Goal: Task Accomplishment & Management: Use online tool/utility

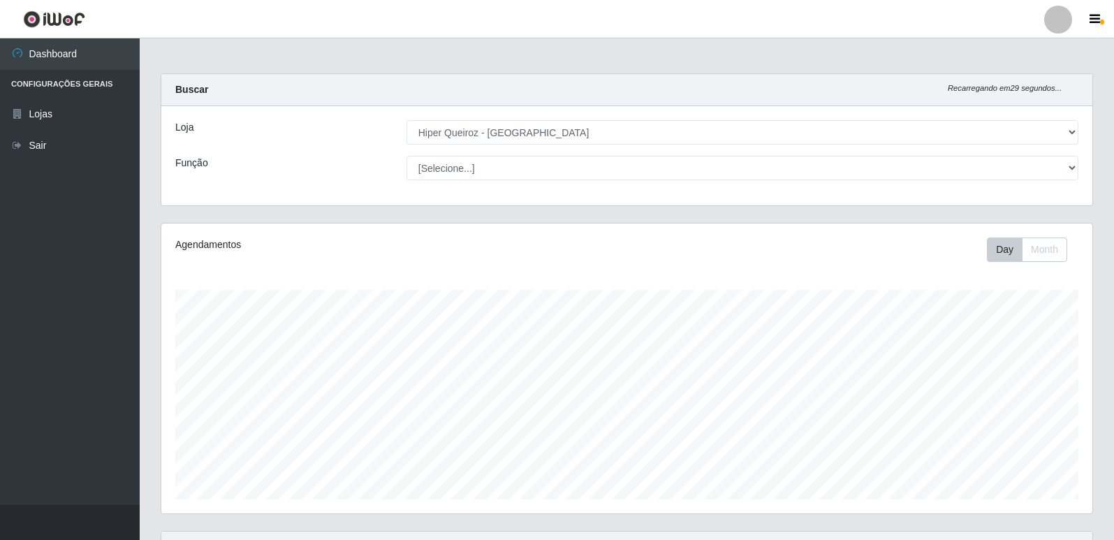
select select "516"
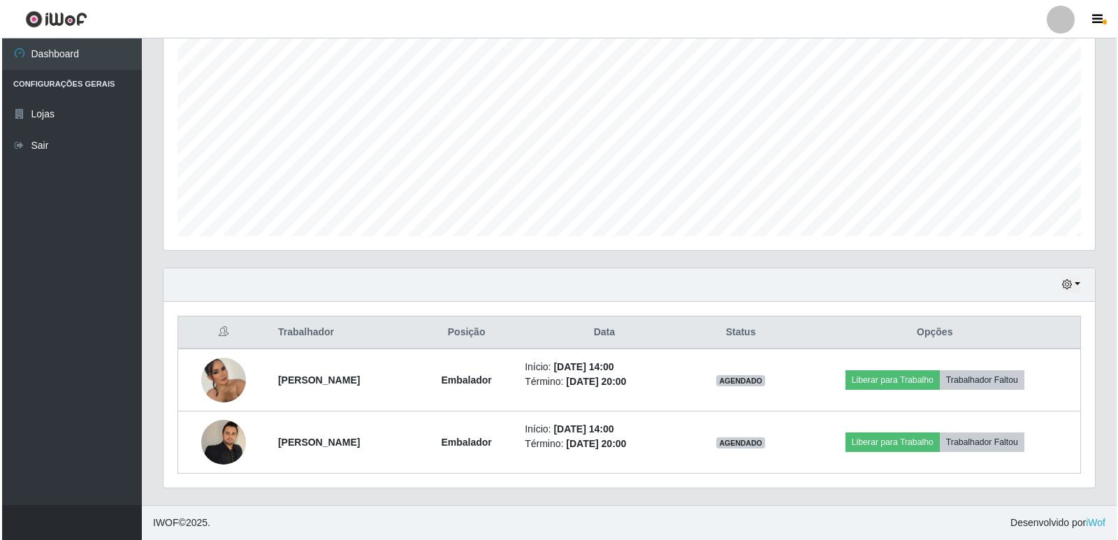
scroll to position [290, 931]
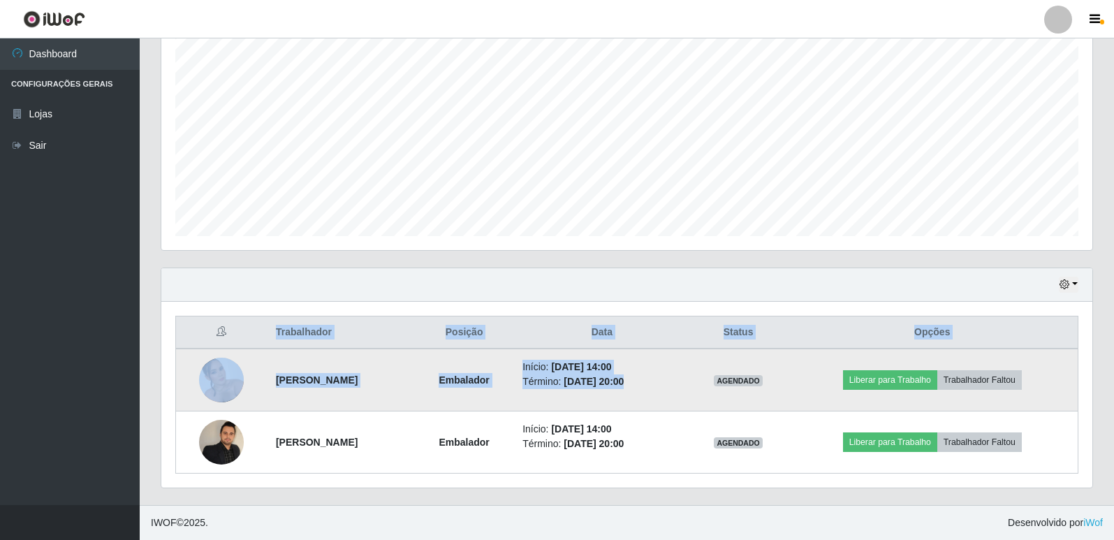
drag, startPoint x: 810, startPoint y: 361, endPoint x: 803, endPoint y: 358, distance: 7.2
click at [803, 363] on div "Trabalhador Posição Data Status Opções Jamille [PERSON_NAME] Início: [DATE] 14:…" at bounding box center [626, 395] width 931 height 186
click at [901, 374] on button "Liberar para Trabalho" at bounding box center [890, 380] width 94 height 20
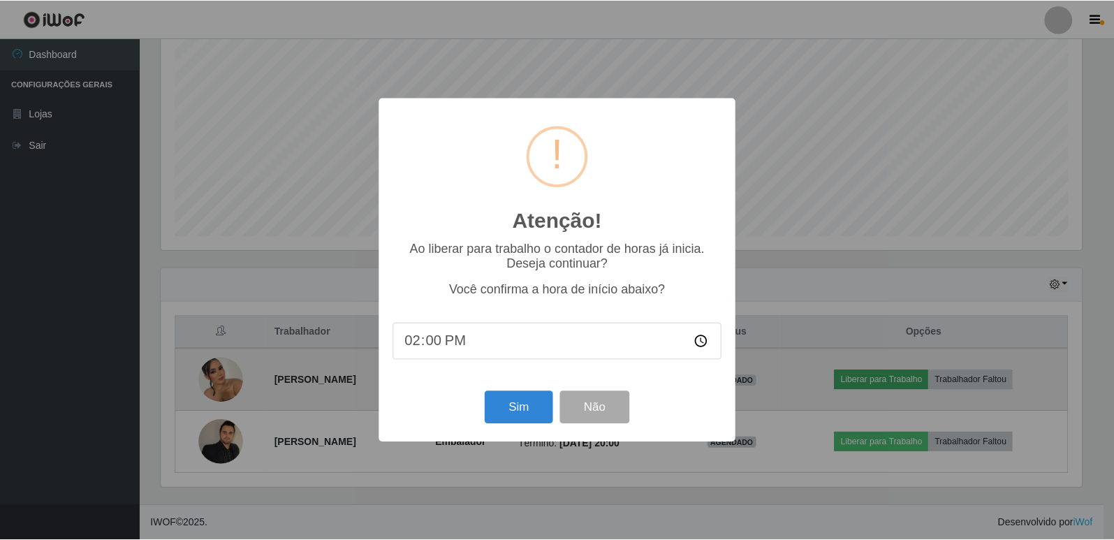
scroll to position [290, 924]
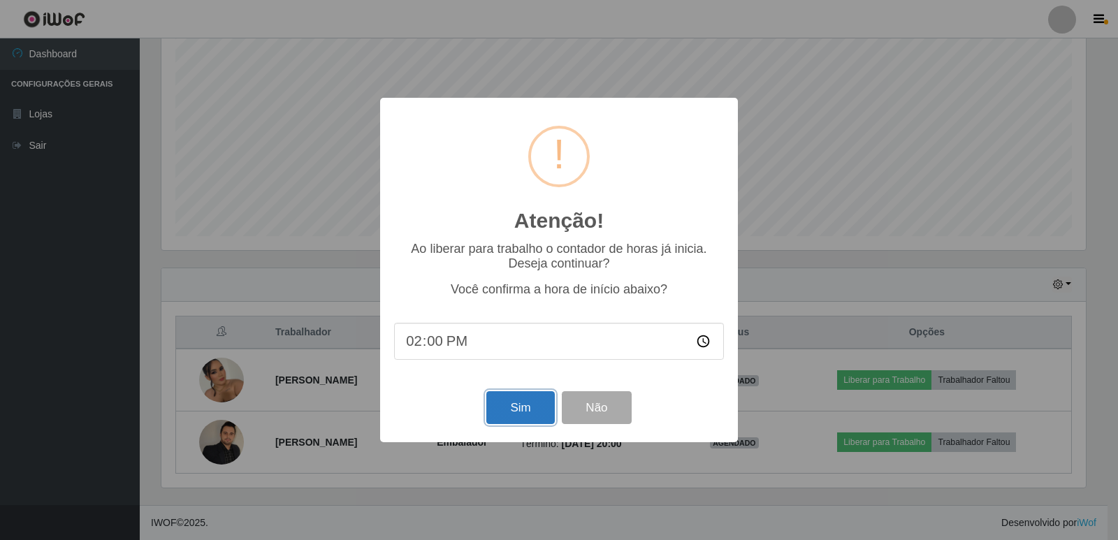
click at [520, 414] on button "Sim" at bounding box center [520, 407] width 68 height 33
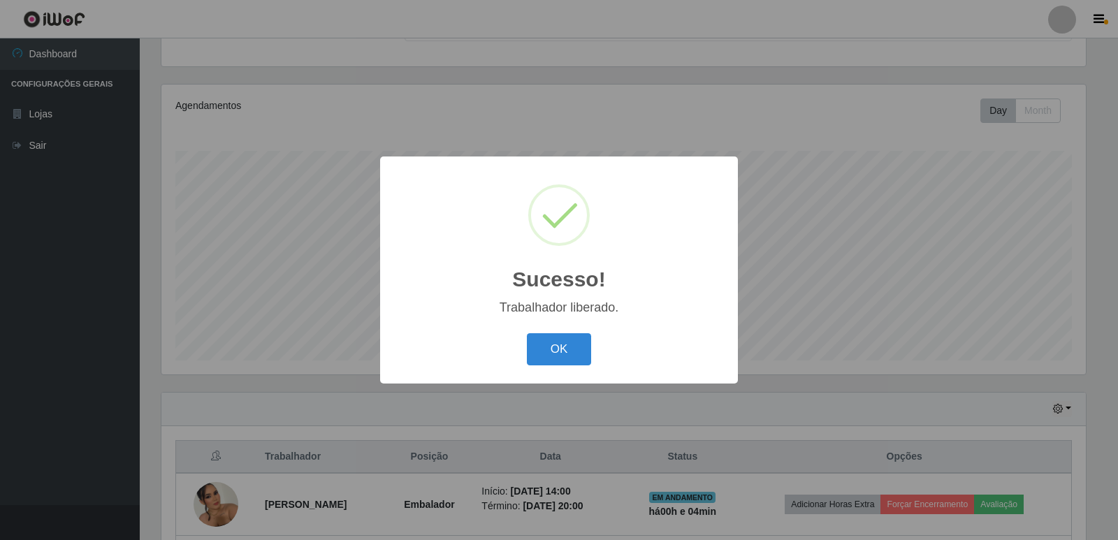
click at [527, 333] on button "OK" at bounding box center [559, 349] width 65 height 33
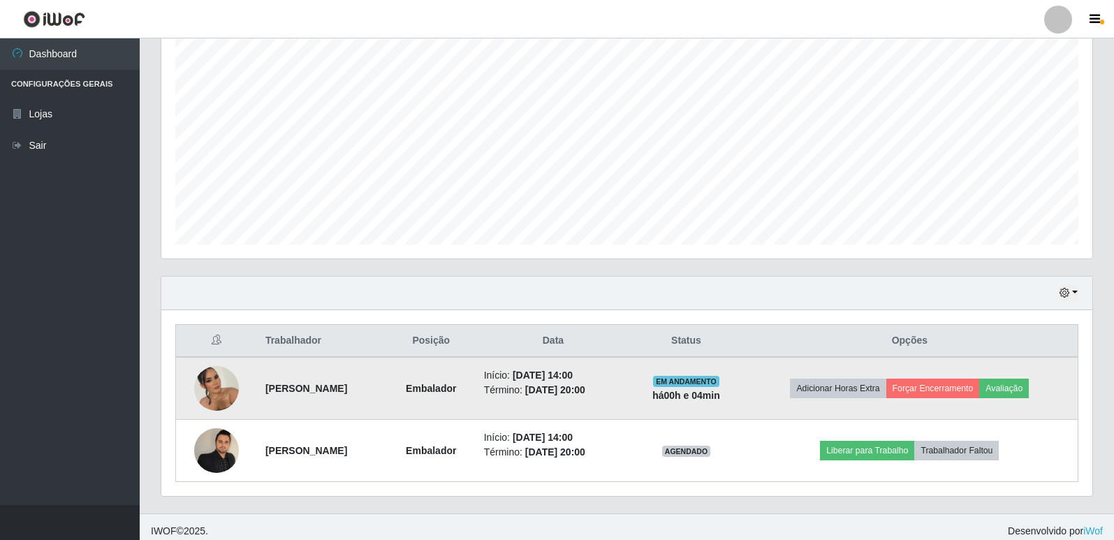
scroll to position [263, 0]
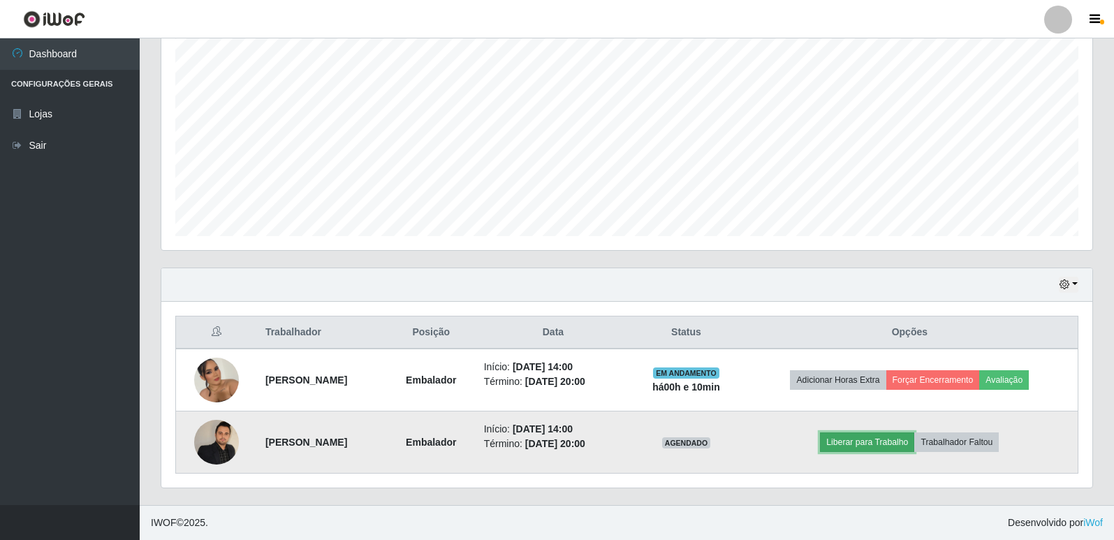
click at [872, 440] on button "Liberar para Trabalho" at bounding box center [867, 442] width 94 height 20
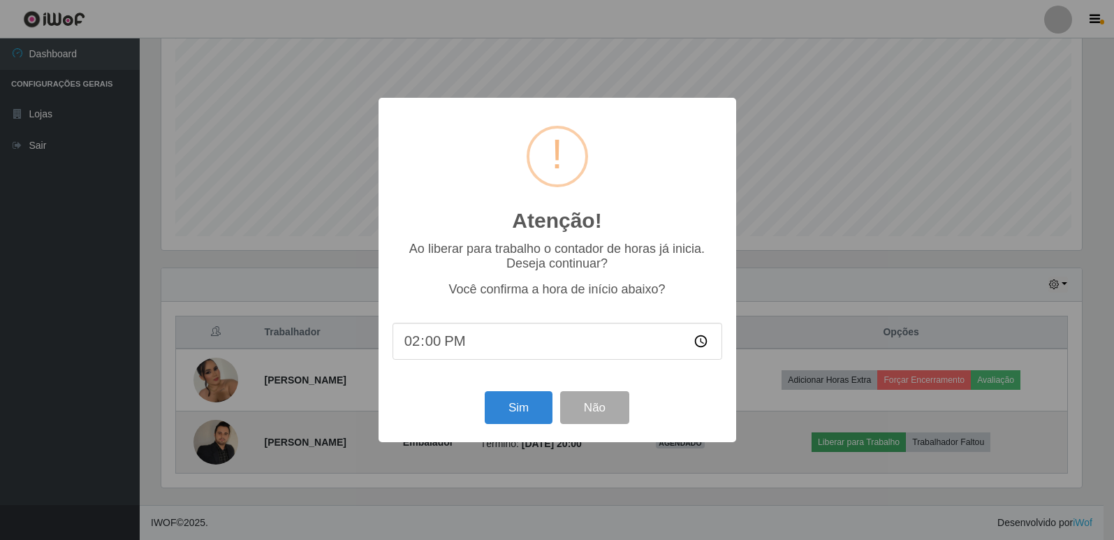
scroll to position [290, 924]
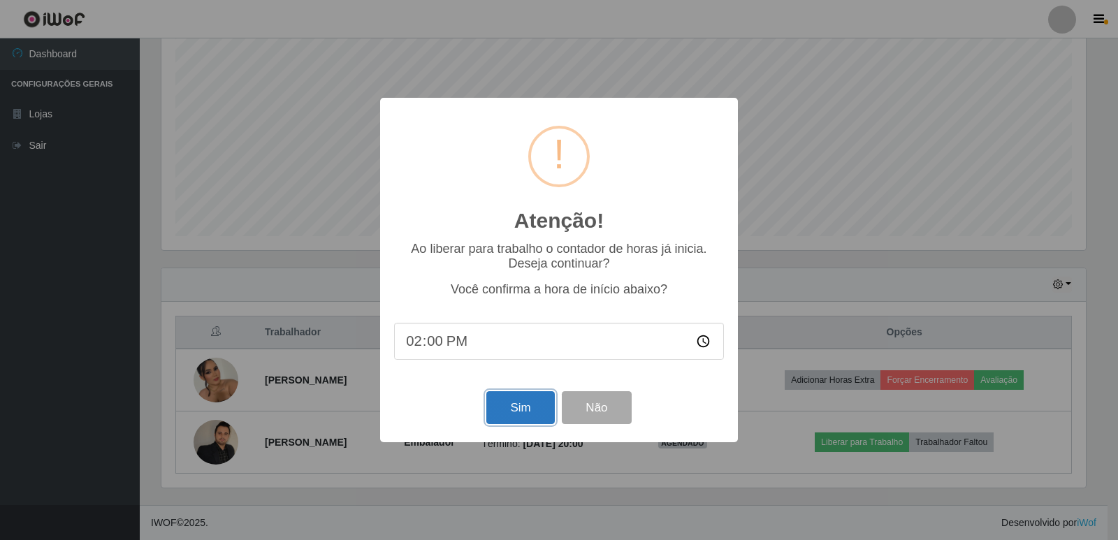
click at [539, 398] on button "Sim" at bounding box center [520, 407] width 68 height 33
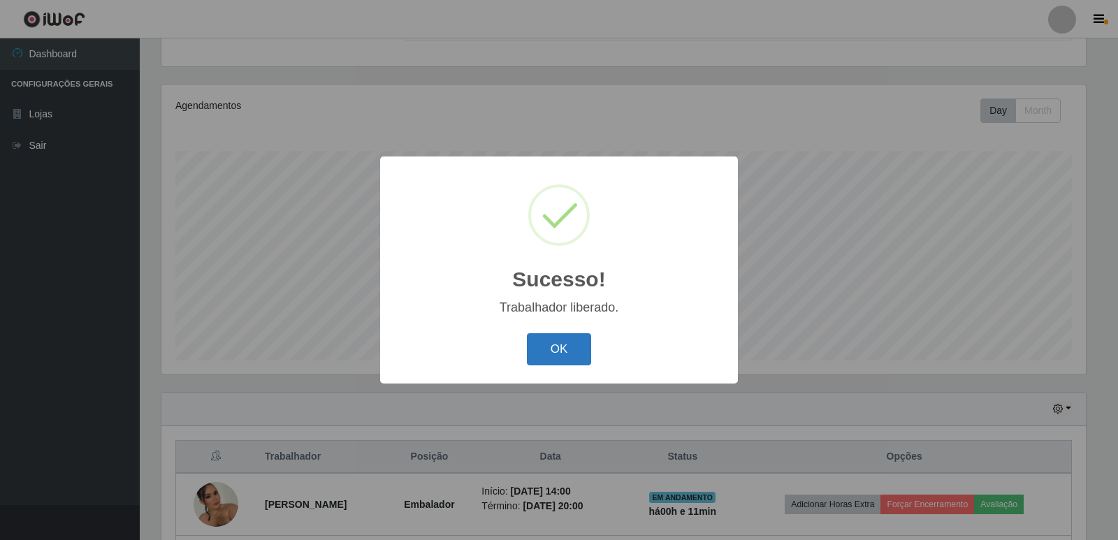
click at [573, 353] on button "OK" at bounding box center [559, 349] width 65 height 33
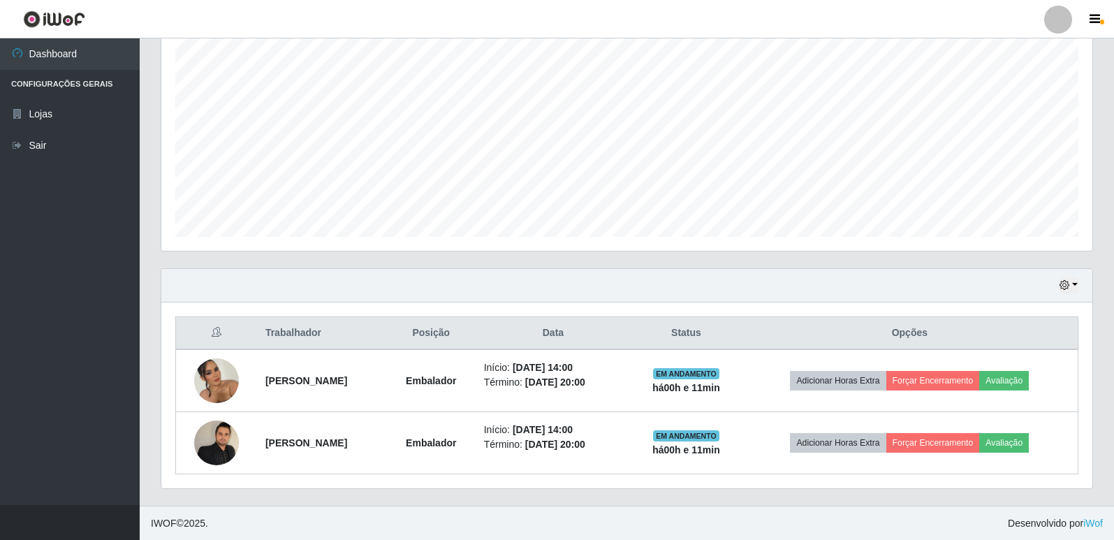
scroll to position [263, 0]
